Goal: Task Accomplishment & Management: Use online tool/utility

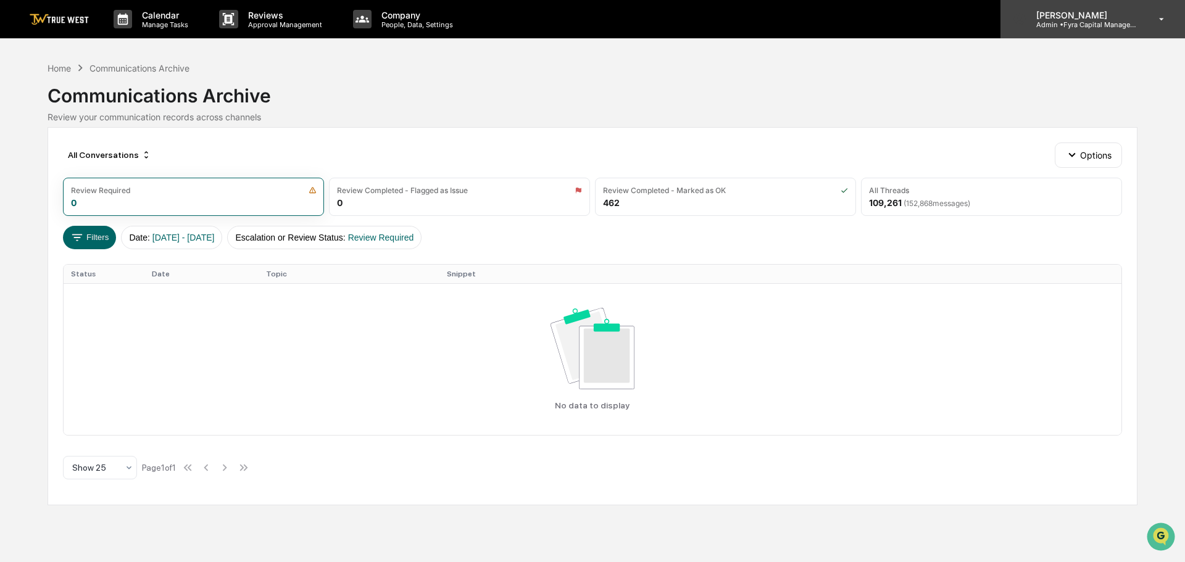
click at [1080, 23] on p "Admin • Fyra Capital Management" at bounding box center [1083, 24] width 115 height 9
click at [492, 562] on div at bounding box center [592, 562] width 1185 height 0
click at [61, 70] on div "Home" at bounding box center [59, 68] width 23 height 10
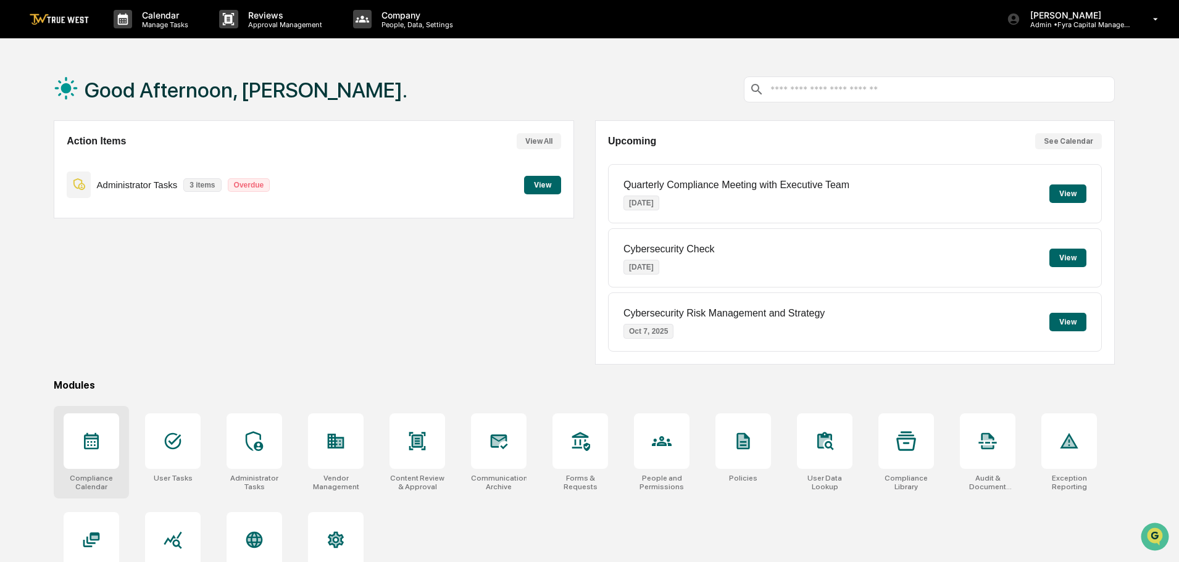
click at [87, 449] on icon at bounding box center [91, 441] width 15 height 17
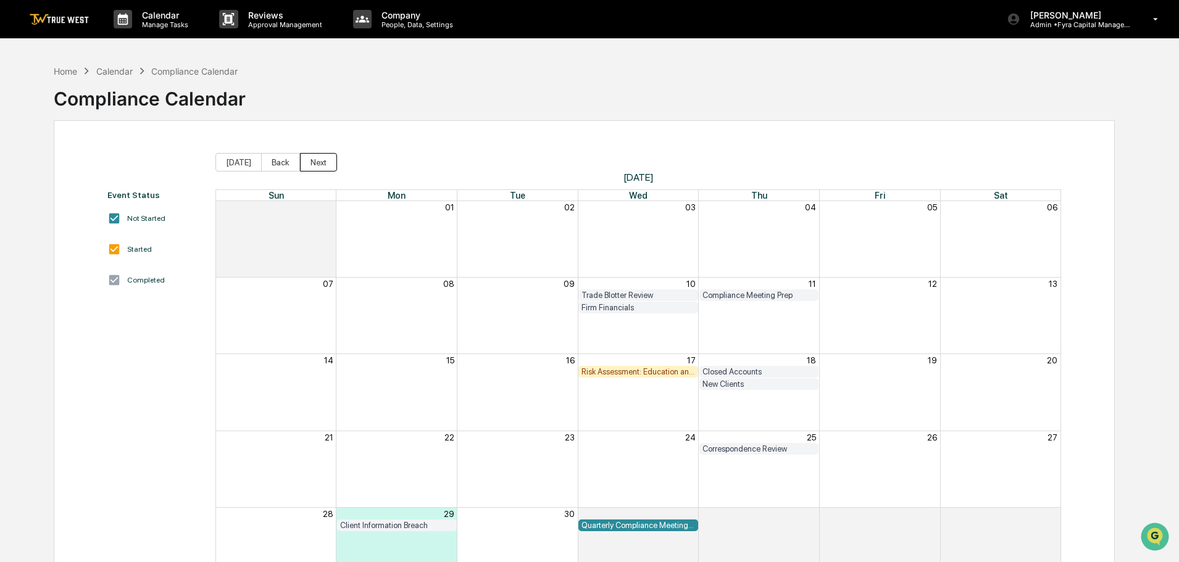
click at [319, 164] on button "Next" at bounding box center [318, 162] width 37 height 19
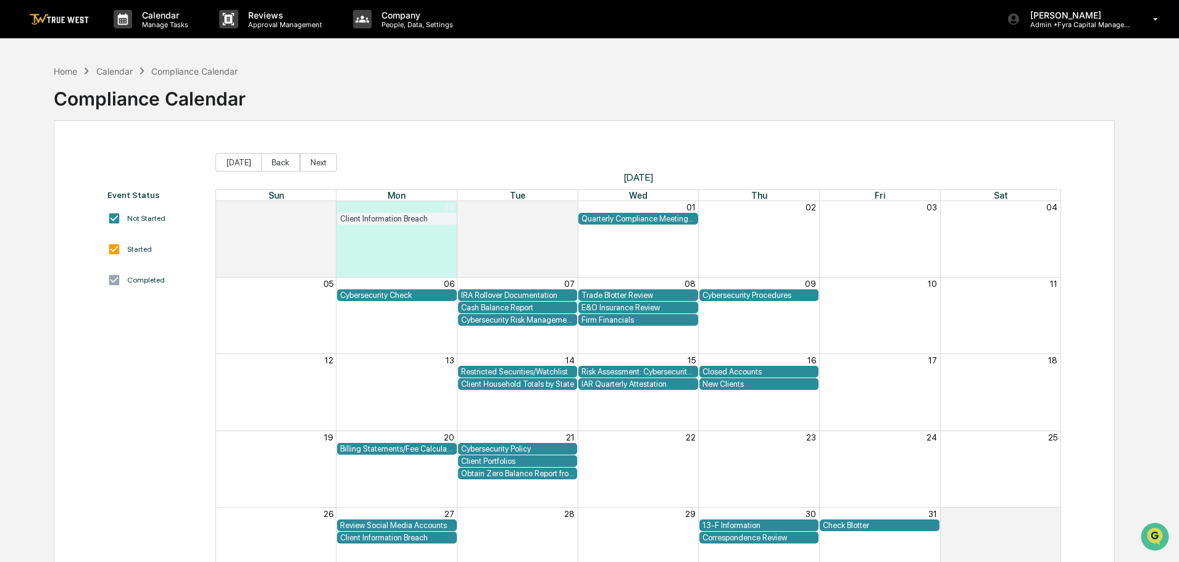
click at [496, 318] on div "Cybersecurity Risk Management and Strategy" at bounding box center [518, 319] width 114 height 9
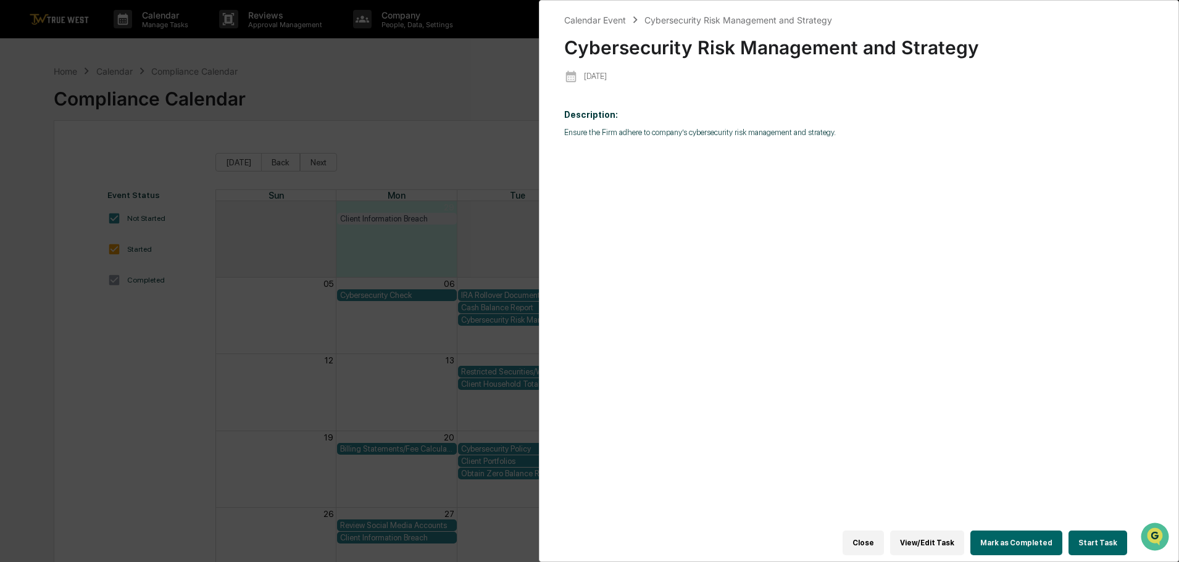
click at [496, 318] on div "Calendar Event Cybersecurity Risk Management and Strategy Cybersecurity Risk Ma…" at bounding box center [589, 281] width 1179 height 562
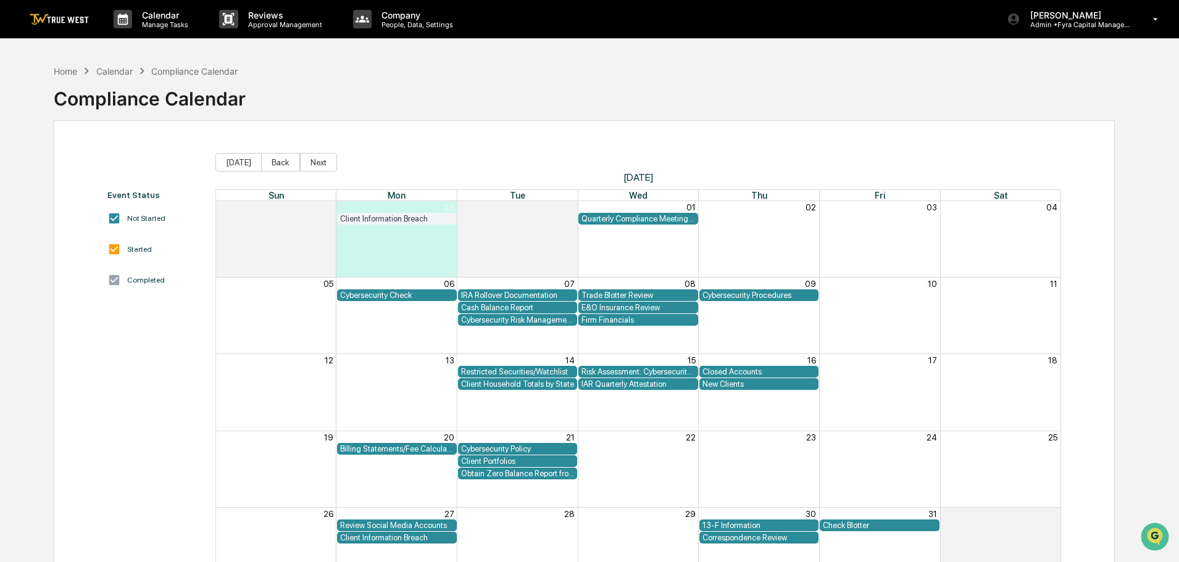
click at [496, 318] on div "Cybersecurity Risk Management and Strategy" at bounding box center [518, 319] width 114 height 9
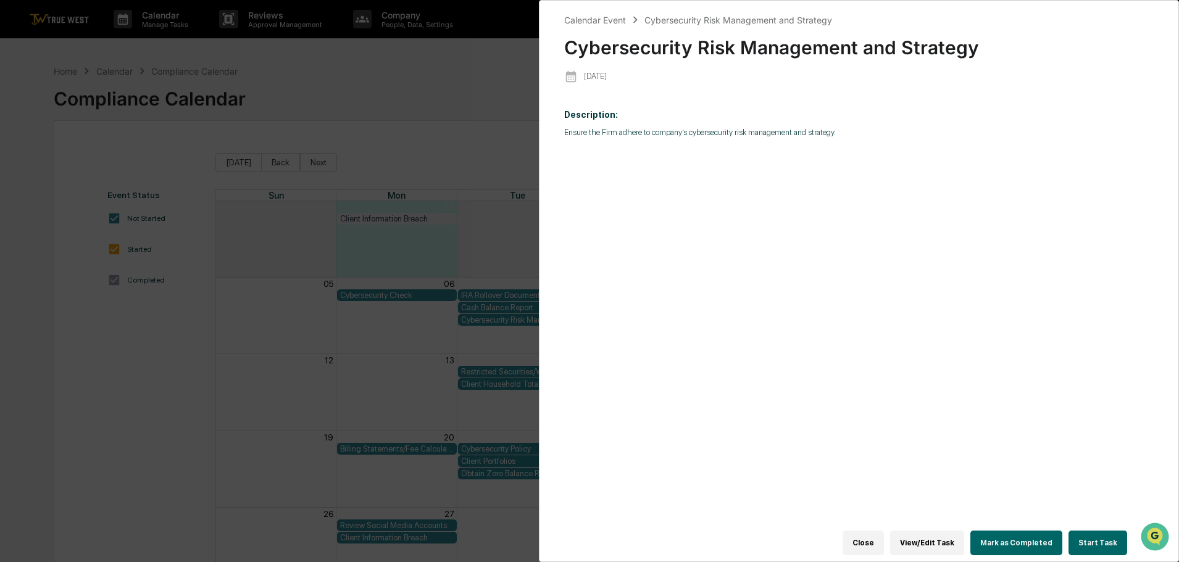
click at [1092, 531] on button "Start Task" at bounding box center [1097, 543] width 59 height 25
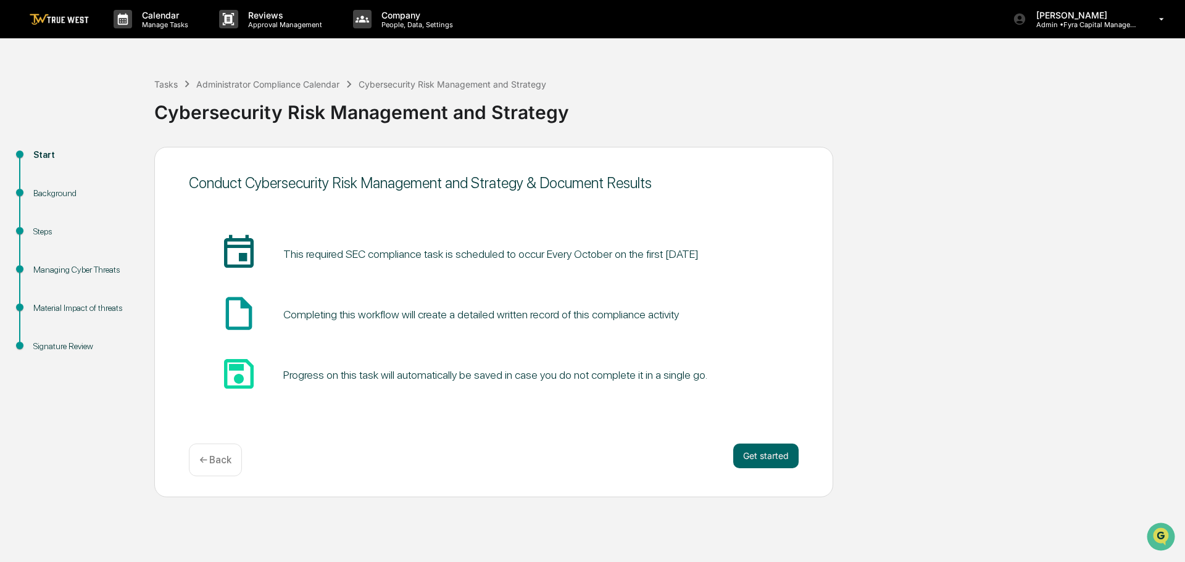
click at [65, 21] on img at bounding box center [59, 20] width 59 height 12
